Goal: Ask a question

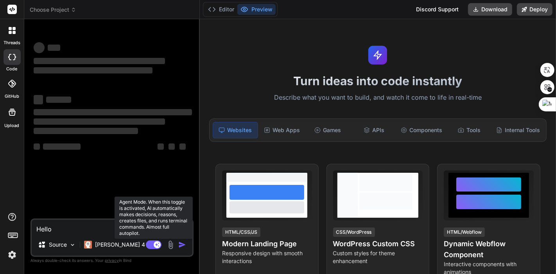
click at [158, 245] on rect at bounding box center [157, 244] width 7 height 7
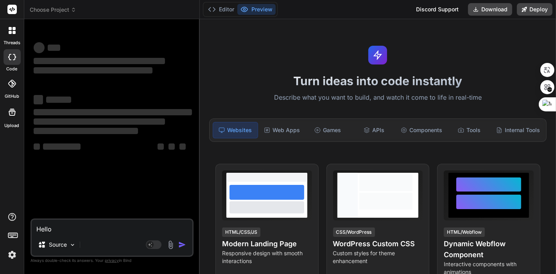
click at [101, 232] on textarea "Hello" at bounding box center [112, 227] width 161 height 14
click at [436, 9] on div "Discord Support" at bounding box center [438, 9] width 52 height 13
click at [13, 256] on img at bounding box center [11, 255] width 13 height 13
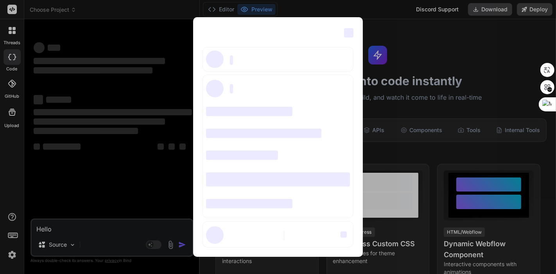
click at [387, 24] on div "‌ ‌ ‌ ‌ ‌ ‌ ‌ ‌ ‌ ‌ ‌ ‌ ‌ ‌ ‌" at bounding box center [278, 137] width 556 height 274
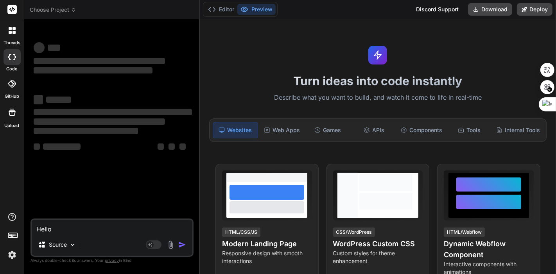
click at [71, 228] on textarea "Hello" at bounding box center [112, 227] width 161 height 14
type textarea "x"
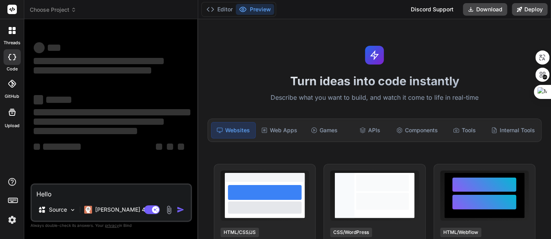
click at [14, 220] on img at bounding box center [11, 219] width 13 height 13
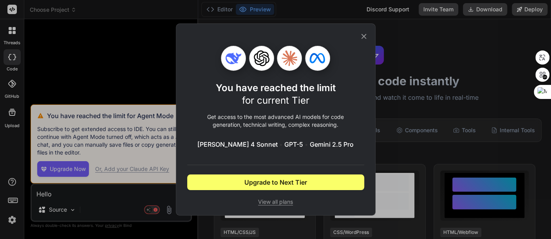
click at [361, 31] on div "You have reached the limit for current Tier Get access to the most advanced AI …" at bounding box center [275, 119] width 177 height 191
click at [362, 35] on icon at bounding box center [363, 36] width 5 height 5
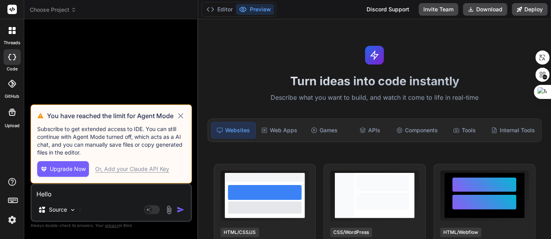
click at [179, 114] on icon at bounding box center [180, 115] width 5 height 5
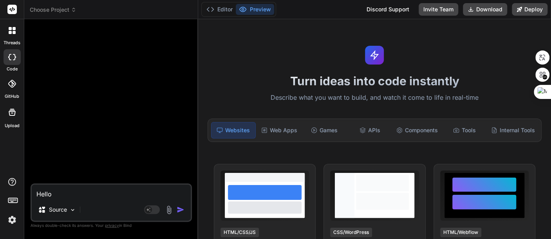
click at [10, 219] on img at bounding box center [11, 219] width 13 height 13
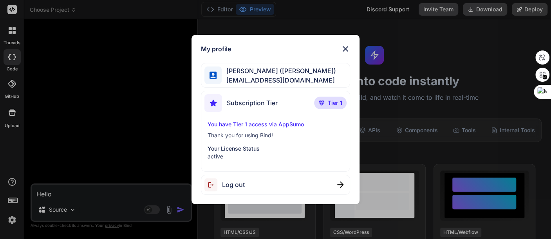
click at [236, 182] on span "Log out" at bounding box center [233, 184] width 23 height 9
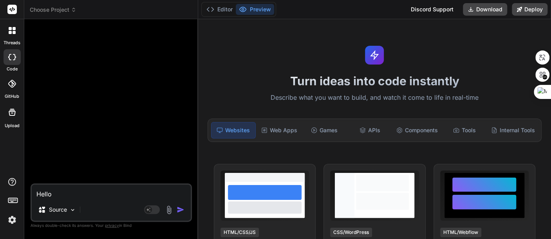
type textarea "x"
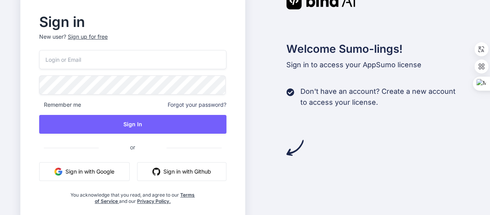
click at [98, 170] on button "Sign in with Google" at bounding box center [84, 171] width 90 height 19
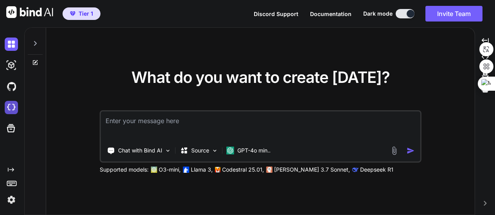
click at [11, 106] on img at bounding box center [11, 107] width 13 height 13
click at [271, 129] on textarea at bounding box center [260, 126] width 319 height 29
type textarea "Hello"
click at [288, 126] on textarea "Hello" at bounding box center [260, 126] width 319 height 29
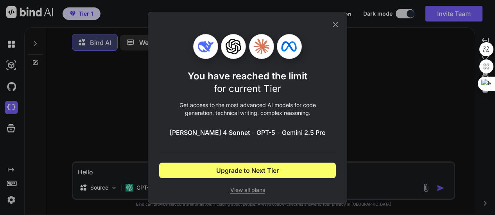
drag, startPoint x: 338, startPoint y: 24, endPoint x: 331, endPoint y: 34, distance: 12.4
click at [338, 24] on icon at bounding box center [335, 24] width 9 height 9
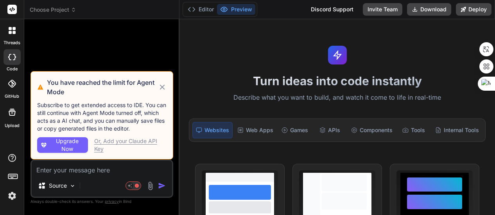
click at [162, 86] on icon at bounding box center [162, 87] width 5 height 5
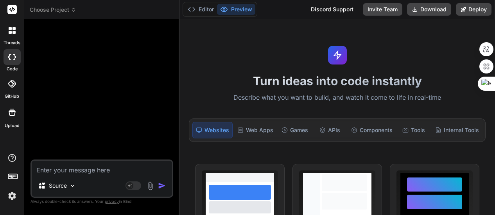
drag, startPoint x: 92, startPoint y: 110, endPoint x: 91, endPoint y: 114, distance: 4.1
click at [92, 110] on div at bounding box center [102, 92] width 141 height 134
click at [71, 172] on textarea at bounding box center [102, 168] width 140 height 14
type textarea "x"
type textarea "H"
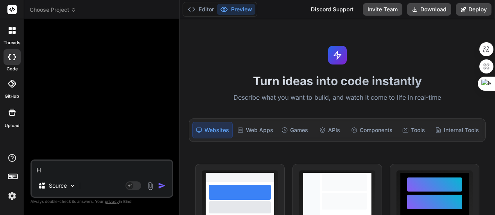
type textarea "x"
type textarea "He"
type textarea "x"
type textarea "Hel"
type textarea "x"
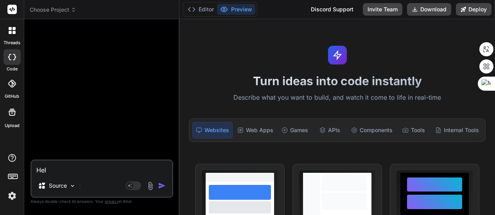
type textarea "Hell"
type textarea "x"
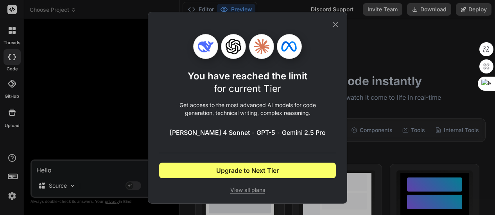
type textarea "Hello"
click at [336, 24] on icon at bounding box center [335, 24] width 5 height 5
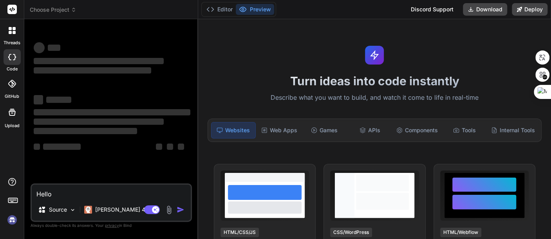
click at [431, 7] on div "Discord Support" at bounding box center [432, 9] width 52 height 13
type textarea "x"
